Goal: Transaction & Acquisition: Obtain resource

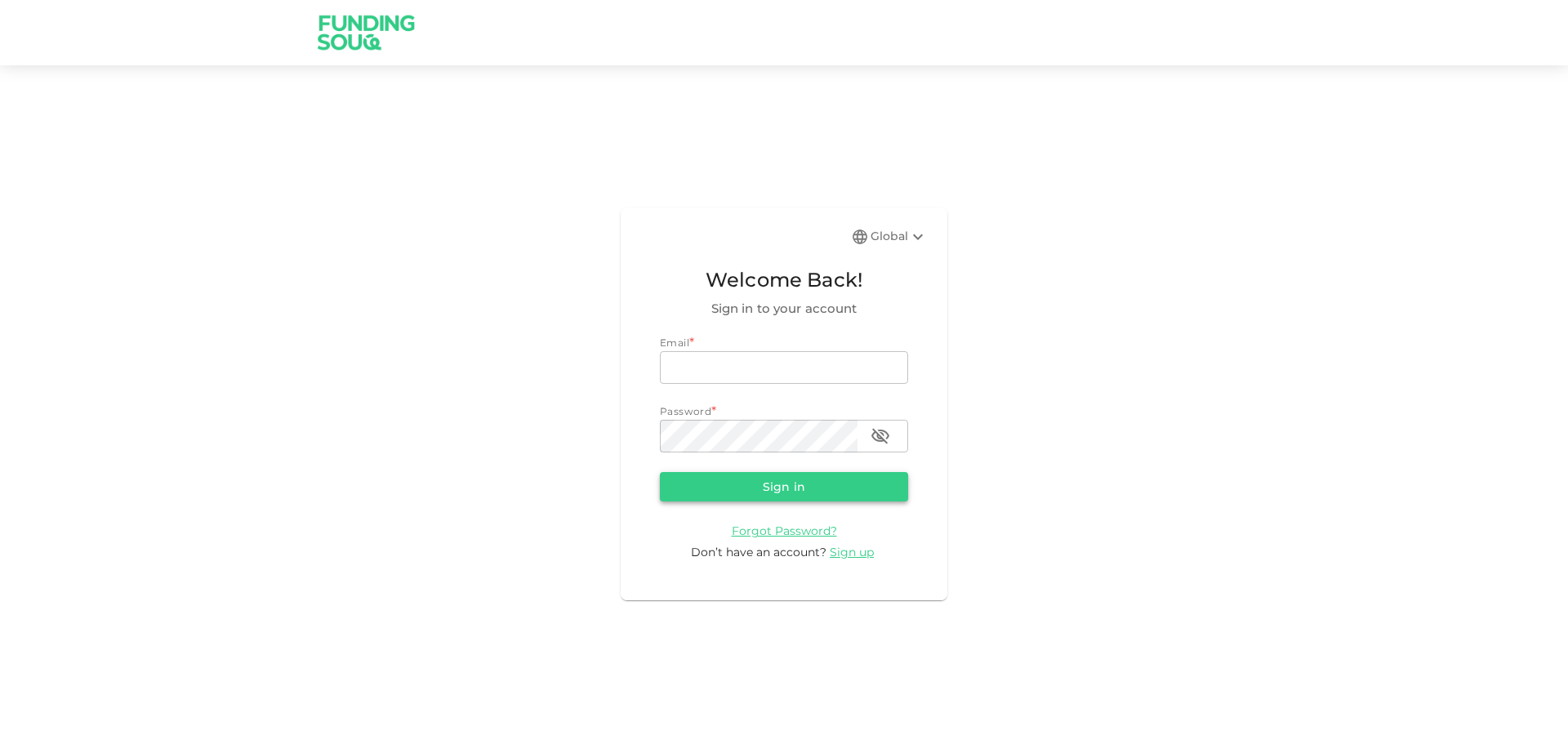
type input "[EMAIL_ADDRESS][DOMAIN_NAME]"
click at [767, 488] on button "Sign in" at bounding box center [784, 487] width 248 height 30
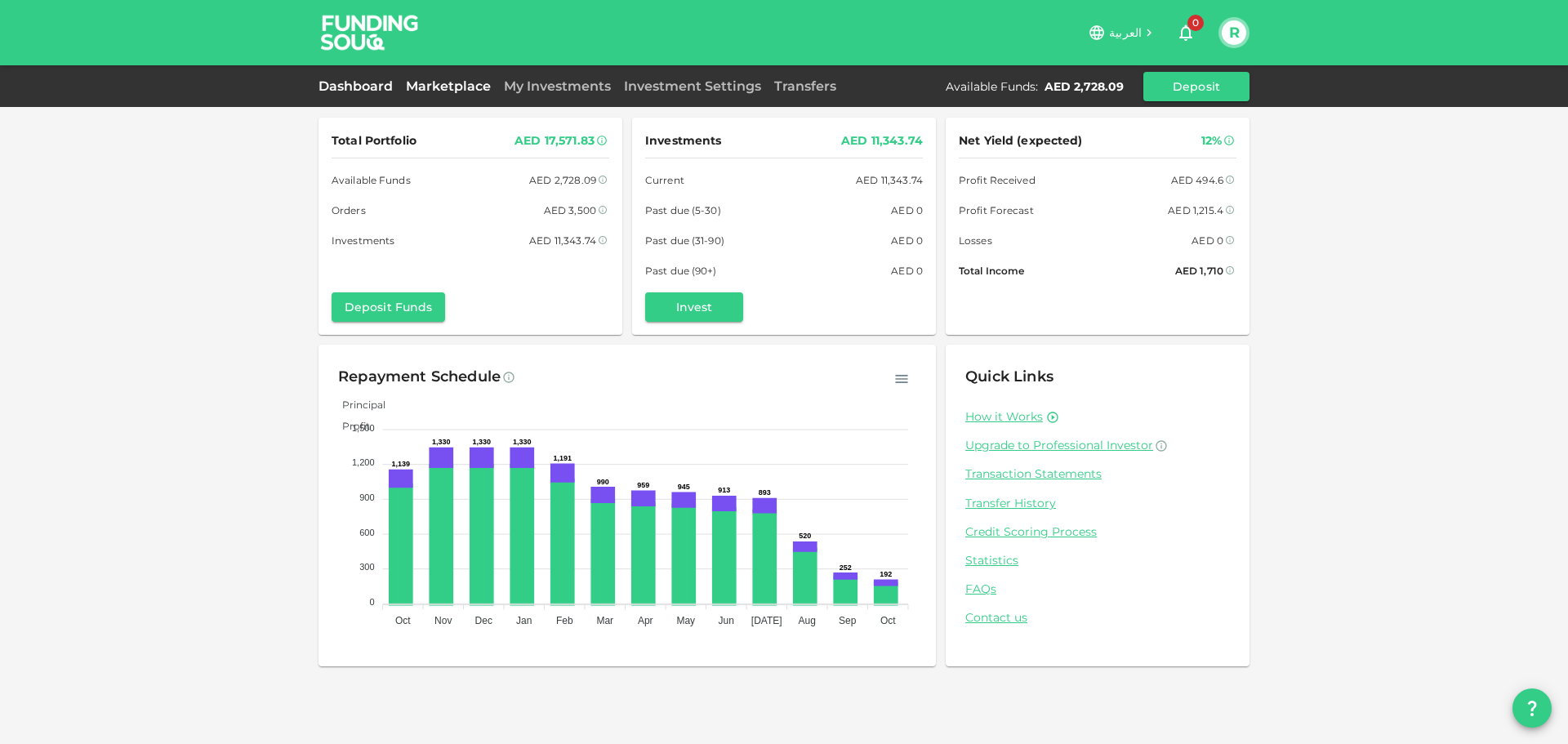
click at [463, 89] on link "Marketplace" at bounding box center [449, 86] width 98 height 15
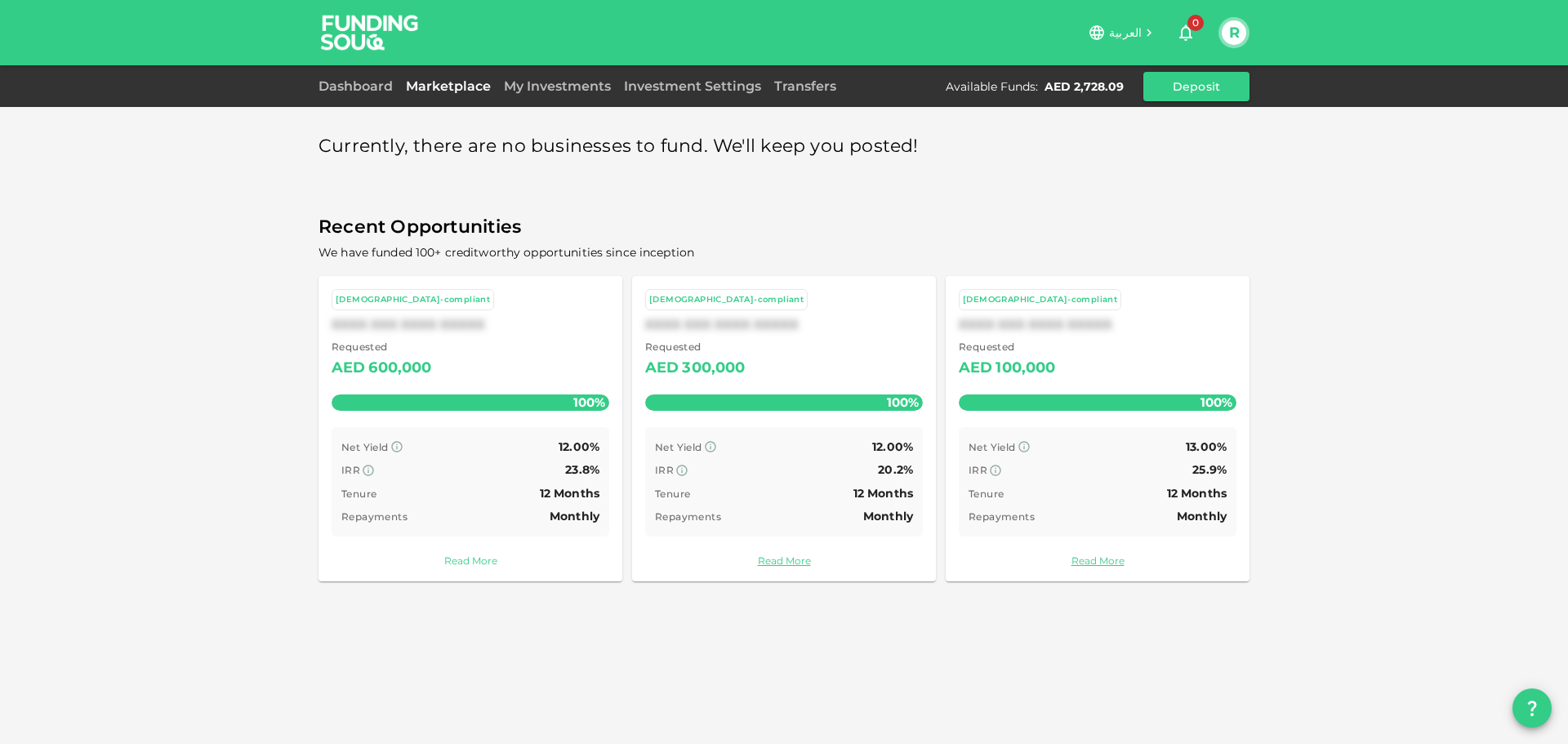
click at [464, 565] on link "Read More" at bounding box center [470, 561] width 277 height 15
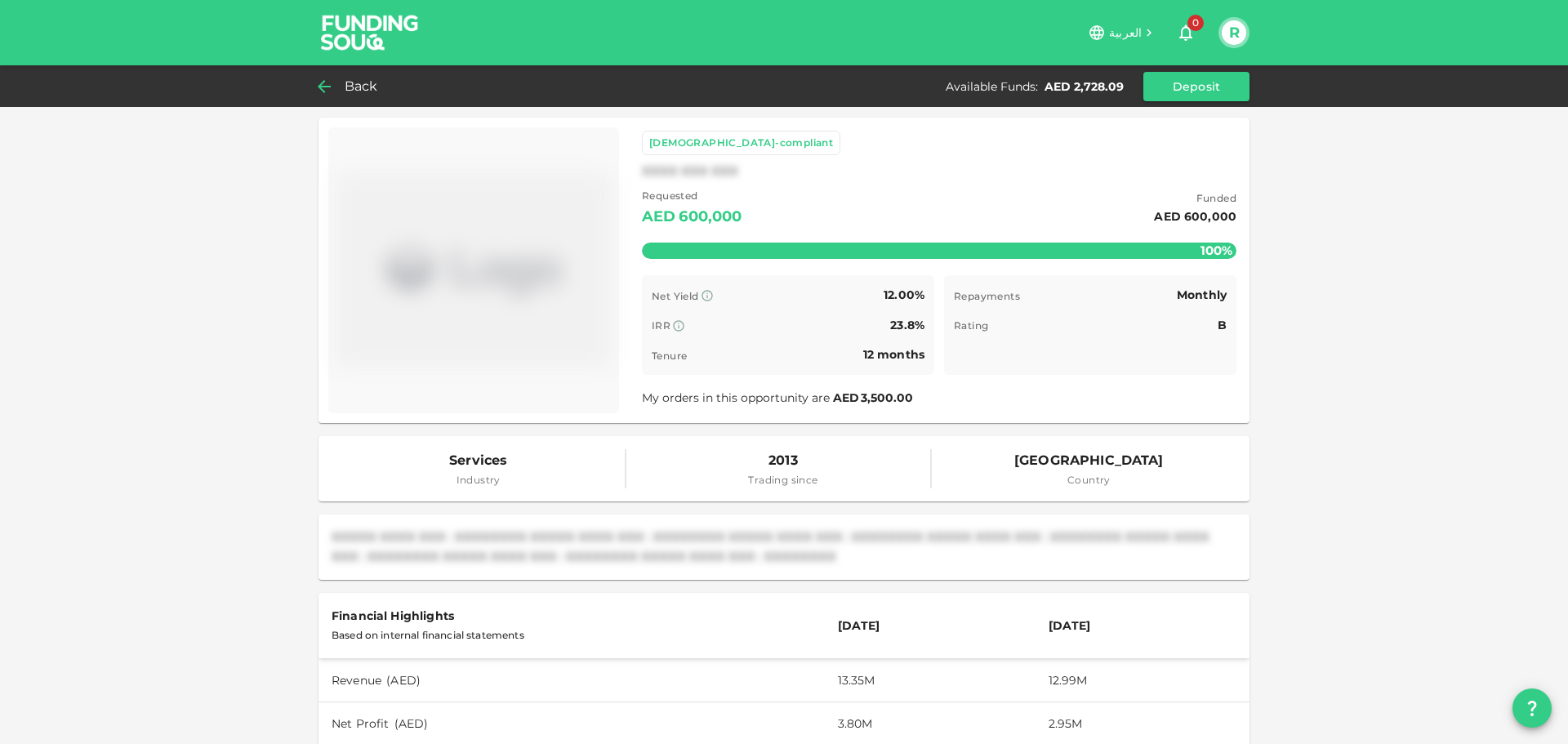
click at [363, 89] on span "Back" at bounding box center [361, 87] width 34 height 23
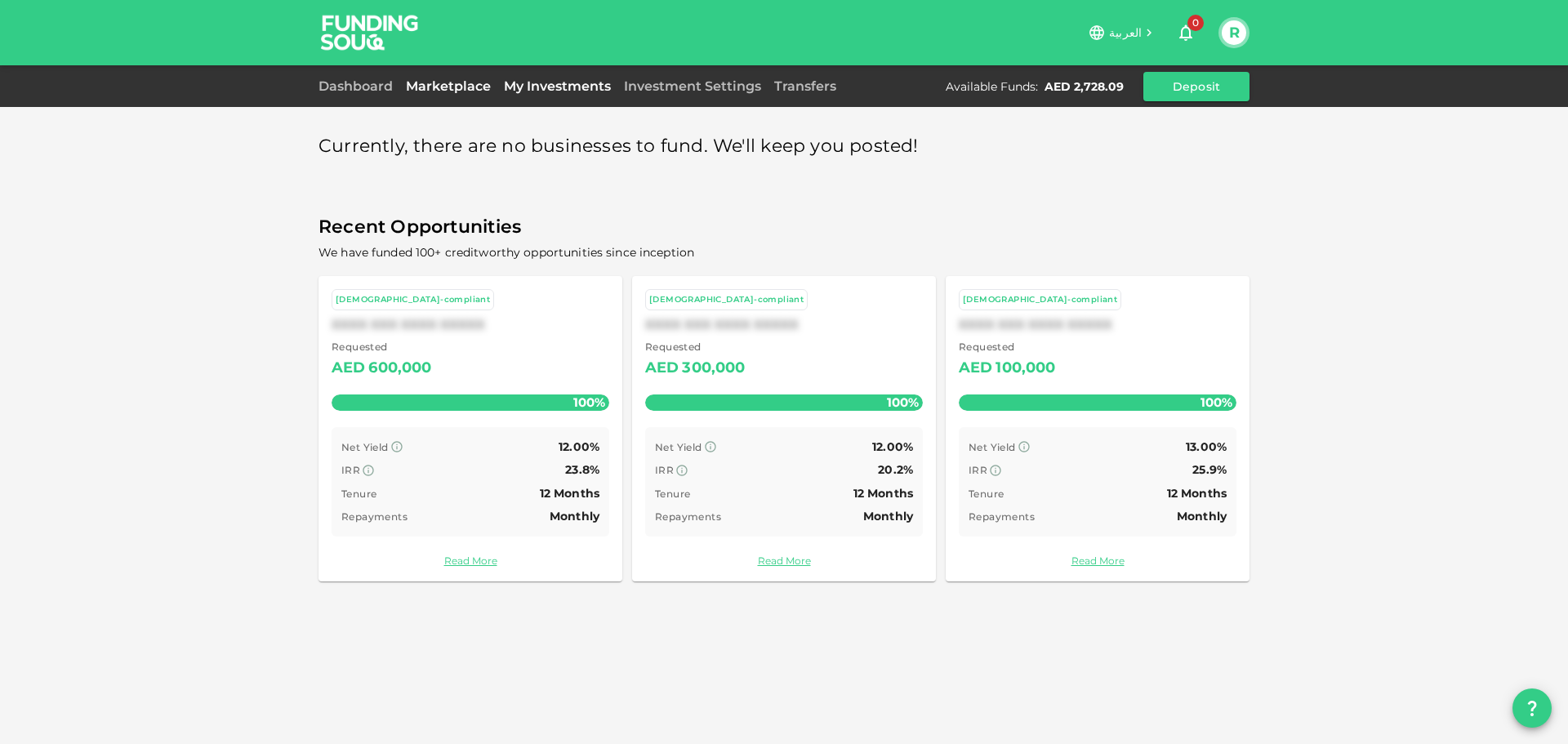
click at [524, 93] on link "My Investments" at bounding box center [557, 86] width 120 height 15
